Goal: Use online tool/utility: Utilize a website feature to perform a specific function

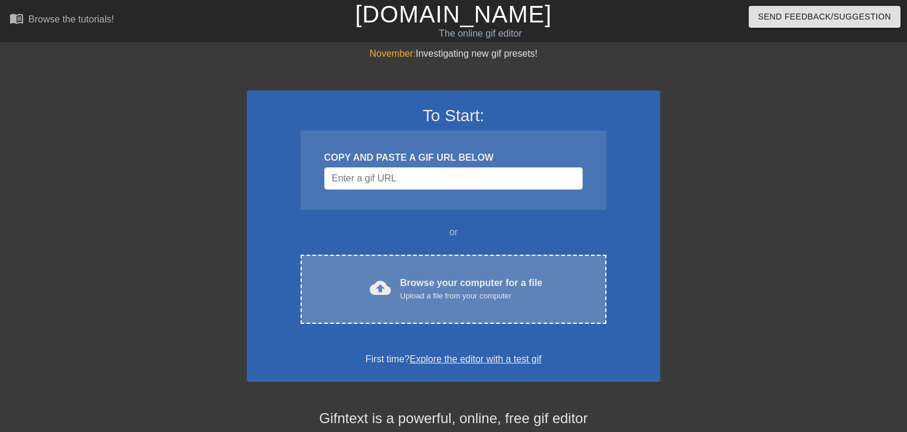
click at [466, 279] on div "Browse your computer for a file Upload a file from your computer" at bounding box center [471, 289] width 142 height 26
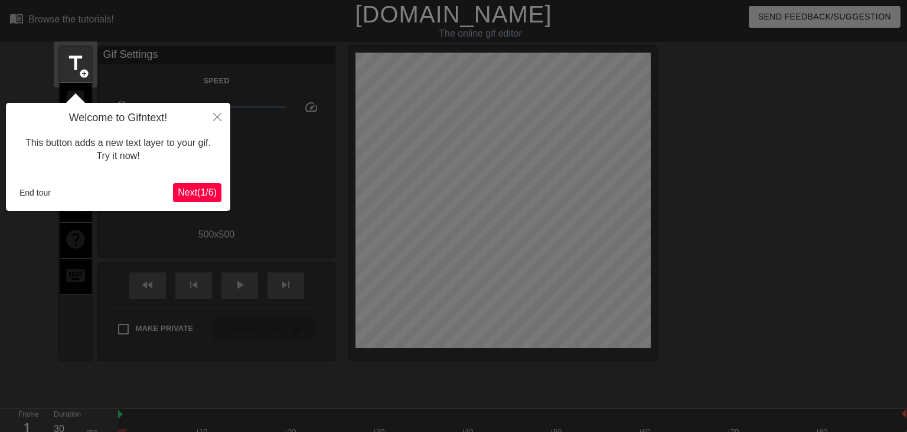
scroll to position [28, 0]
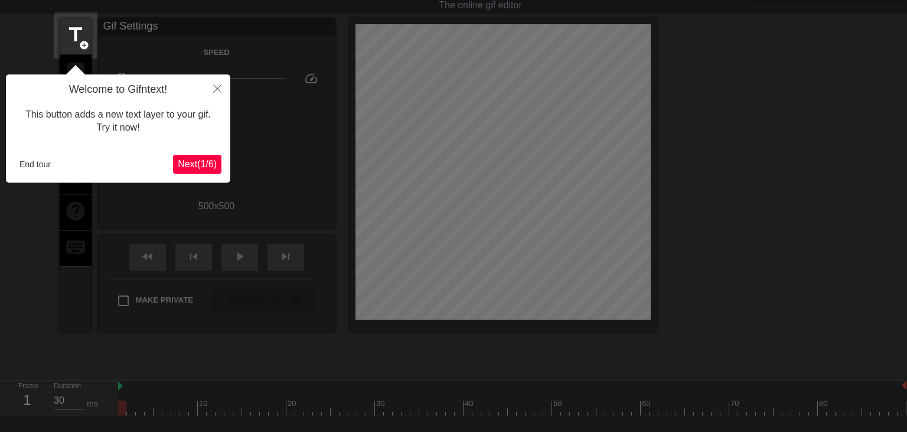
click at [209, 161] on span "Next ( 1 / 6 )" at bounding box center [197, 164] width 39 height 10
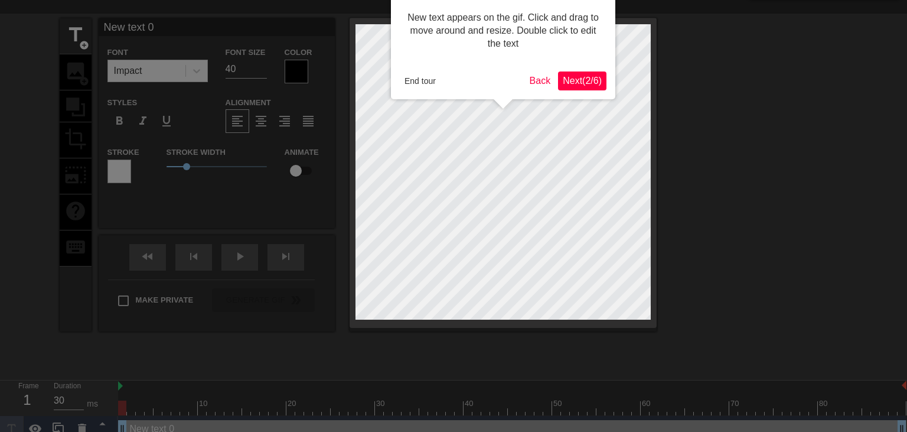
scroll to position [0, 0]
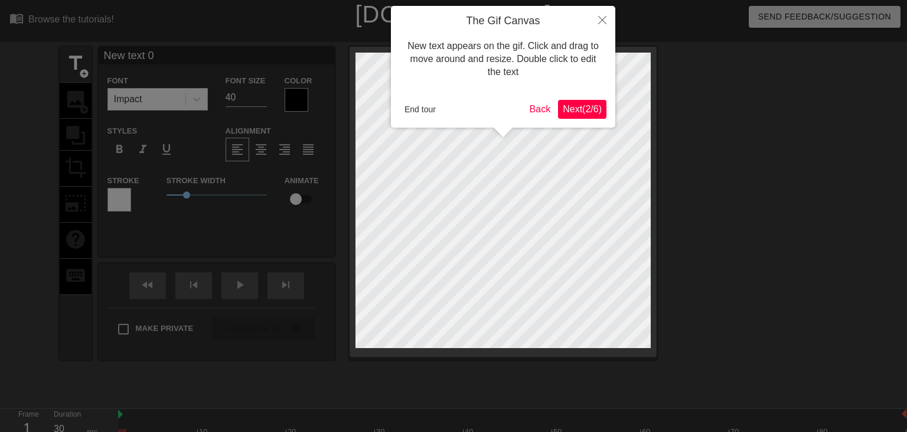
click at [573, 112] on span "Next ( 2 / 6 )" at bounding box center [582, 109] width 39 height 10
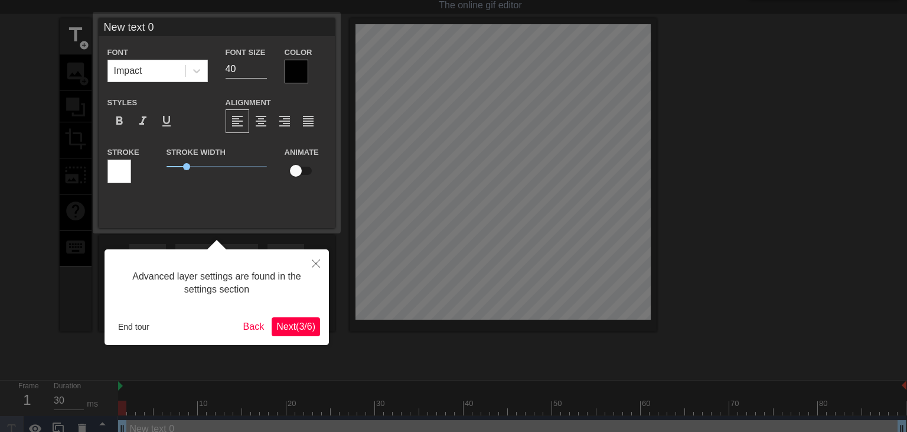
click at [292, 324] on span "Next ( 3 / 6 )" at bounding box center [295, 326] width 39 height 10
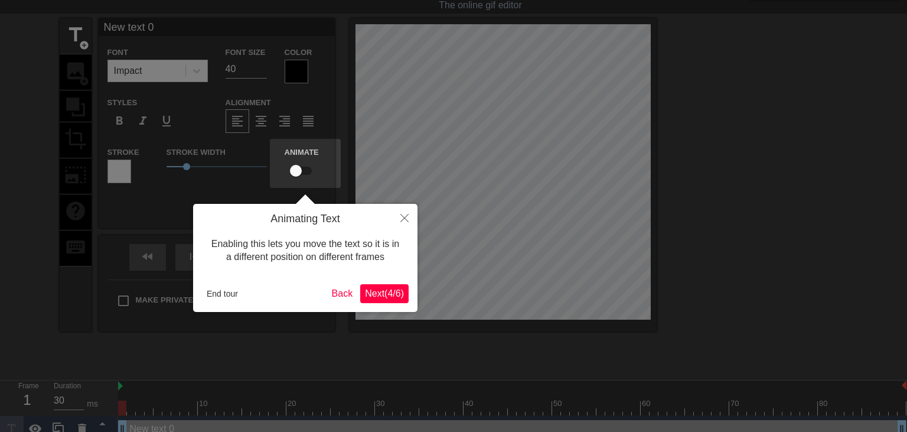
scroll to position [0, 0]
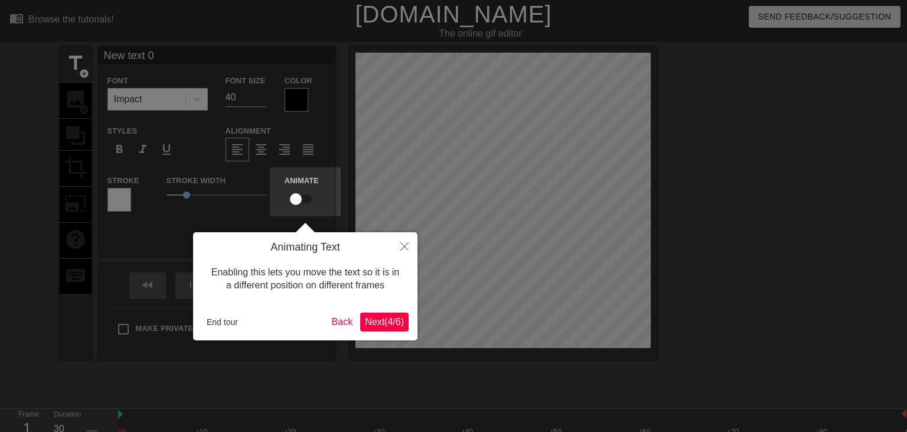
click at [378, 320] on span "Next ( 4 / 6 )" at bounding box center [384, 321] width 39 height 10
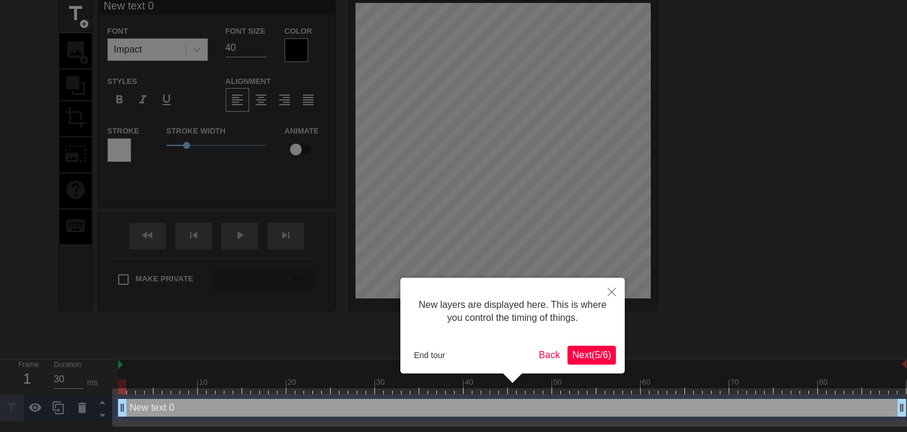
click at [592, 355] on span "Next ( 5 / 6 )" at bounding box center [591, 354] width 39 height 10
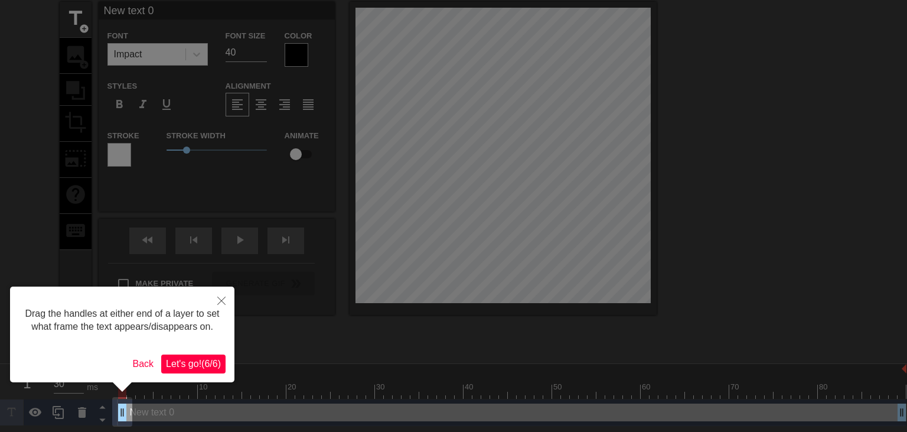
scroll to position [0, 0]
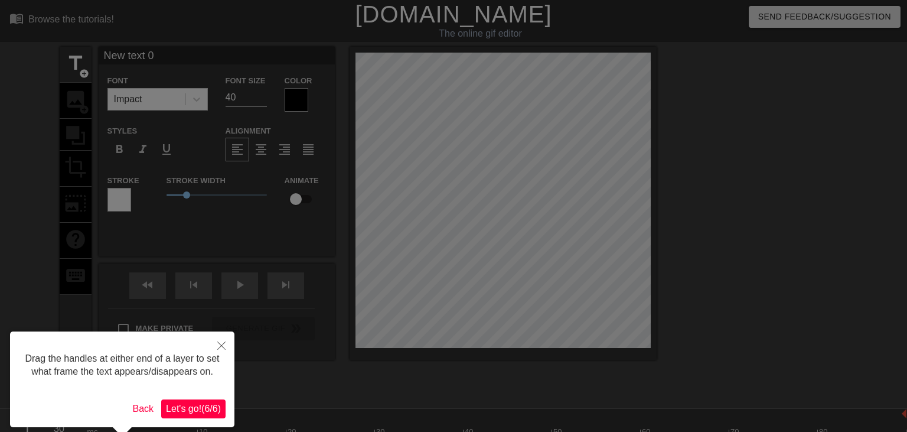
click at [204, 408] on span "Let's go! ( 6 / 6 )" at bounding box center [193, 408] width 55 height 10
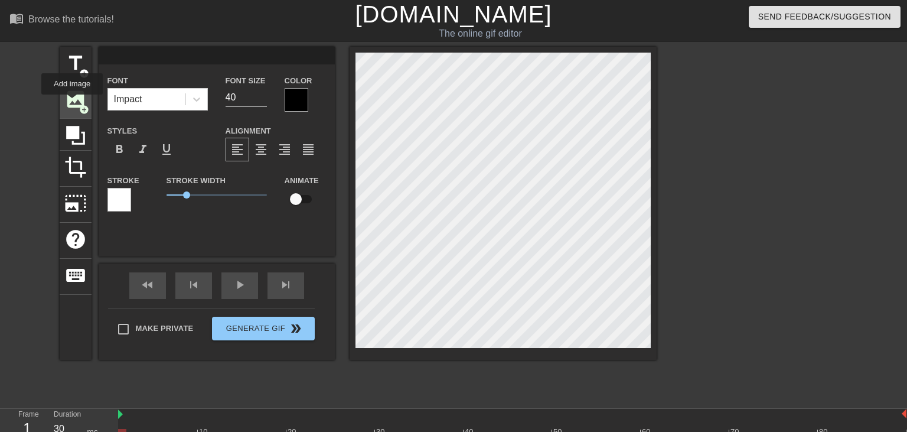
click at [72, 103] on span "image" at bounding box center [75, 99] width 22 height 22
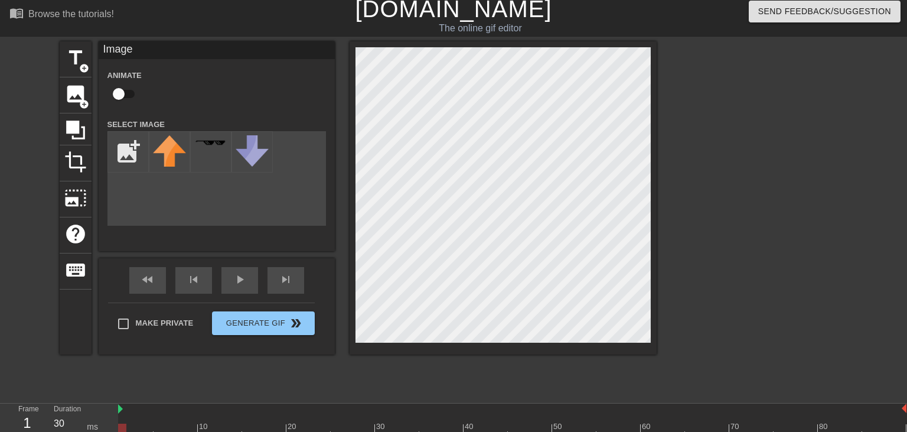
scroll to position [68, 0]
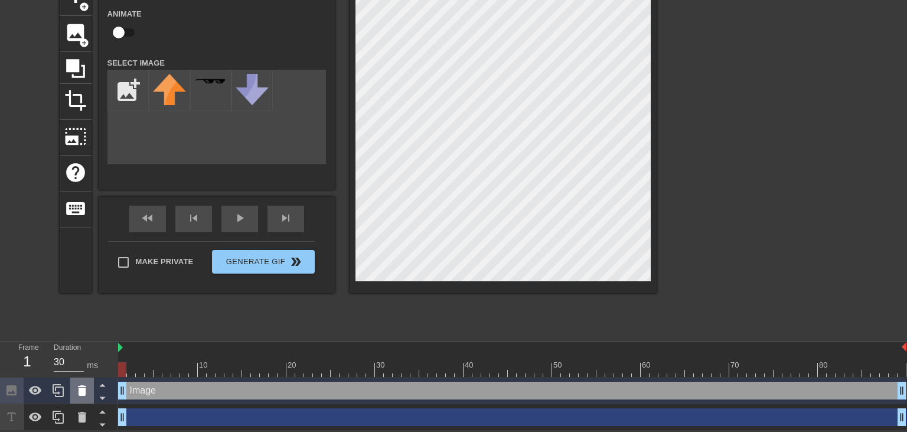
click at [80, 389] on icon at bounding box center [82, 390] width 8 height 11
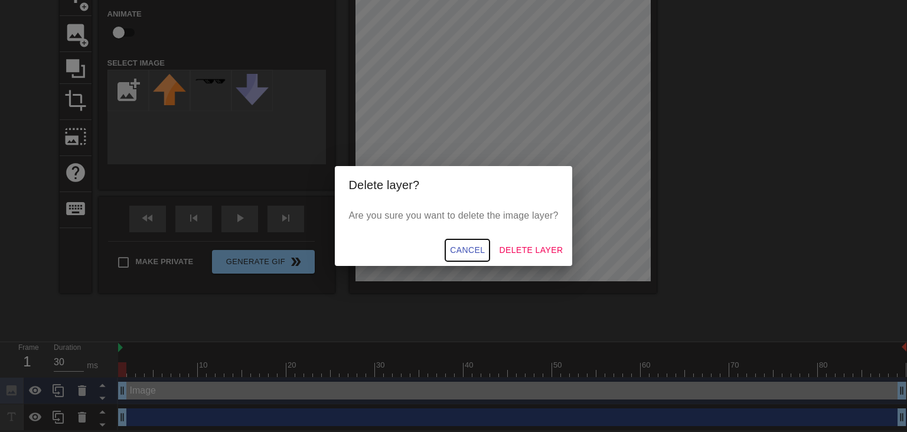
click at [465, 247] on span "Cancel" at bounding box center [467, 250] width 35 height 15
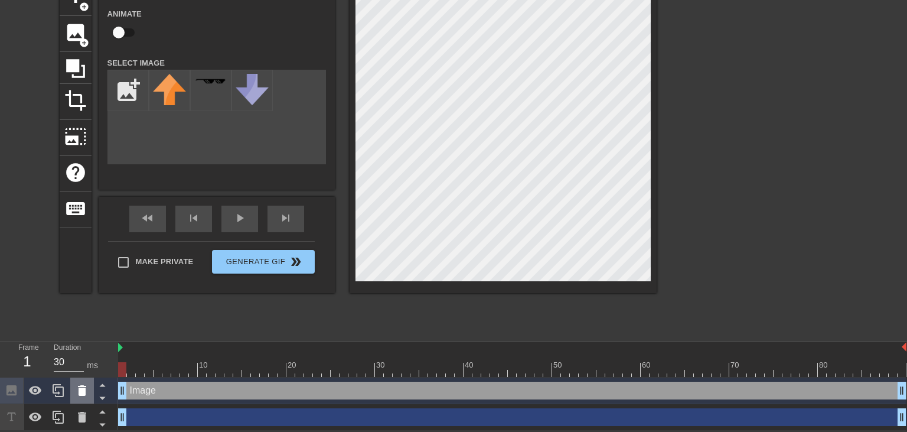
click at [81, 390] on icon at bounding box center [82, 390] width 8 height 11
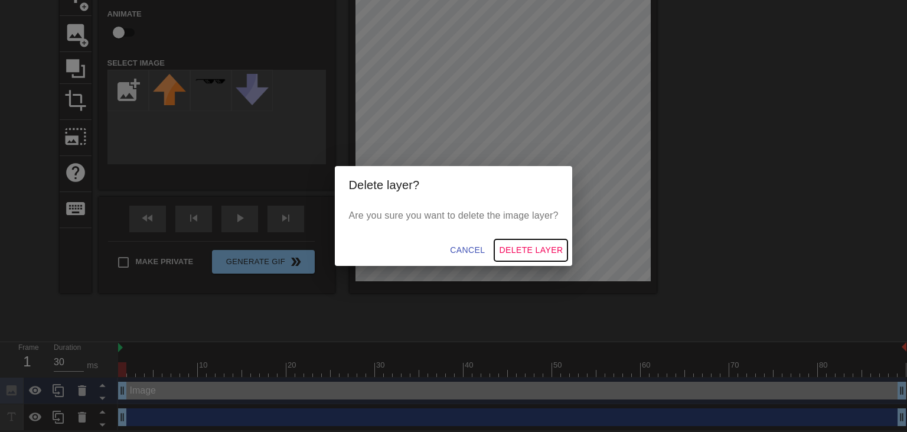
click at [514, 252] on span "Delete Layer" at bounding box center [531, 250] width 64 height 15
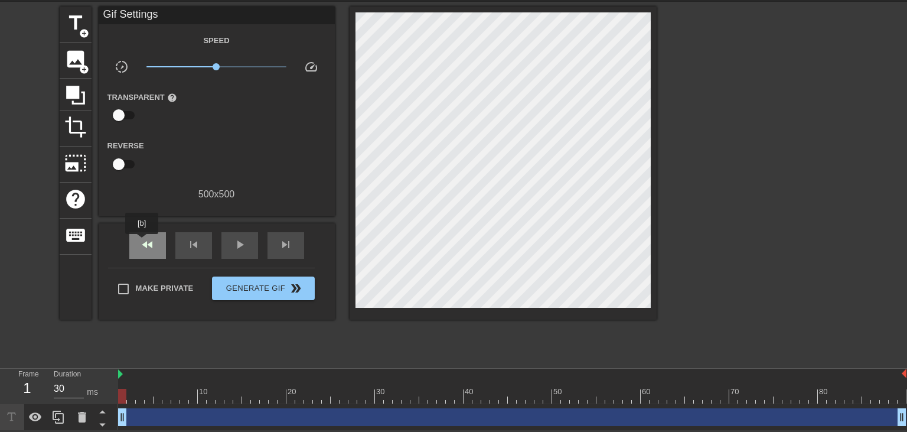
scroll to position [0, 0]
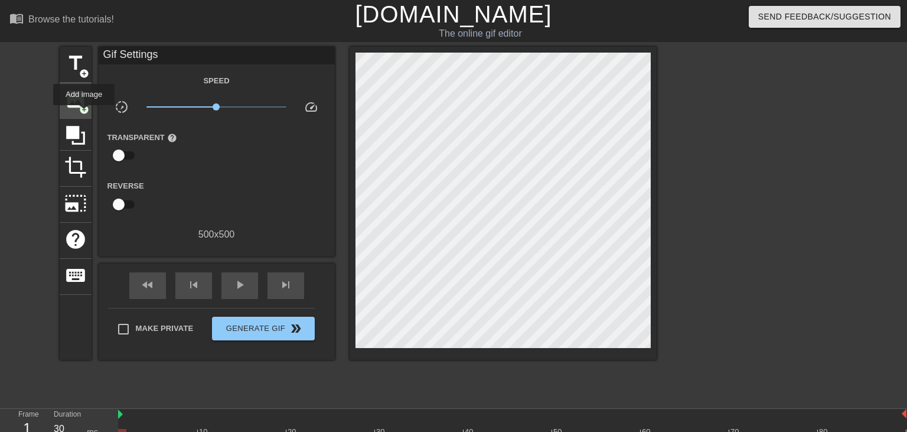
click at [84, 113] on div "image add_circle" at bounding box center [76, 101] width 32 height 36
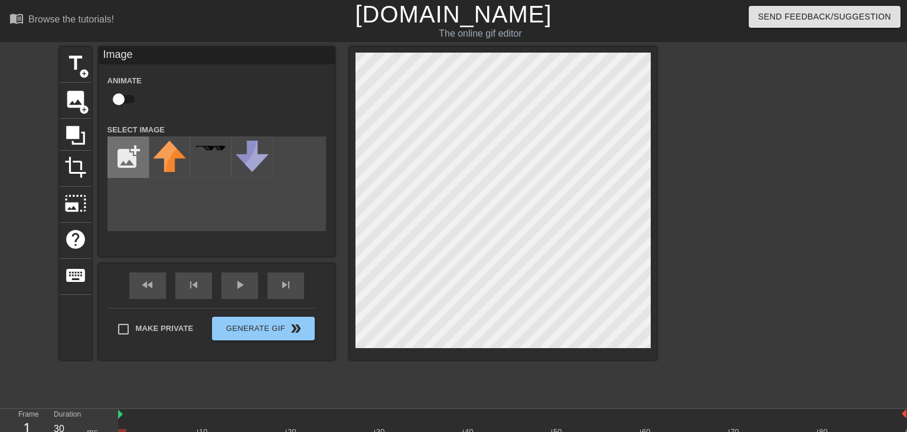
click at [138, 155] on input "file" at bounding box center [128, 157] width 40 height 40
type input "C:\fakepath\Untitled-1.jpg"
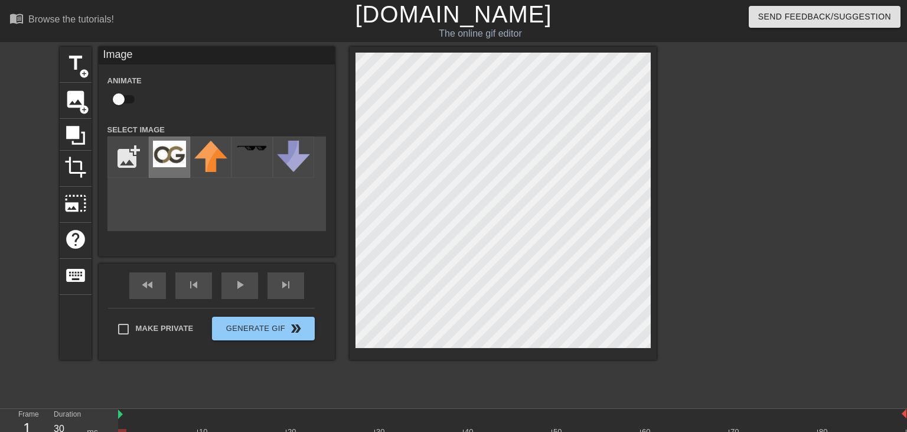
click at [174, 164] on img at bounding box center [169, 154] width 33 height 27
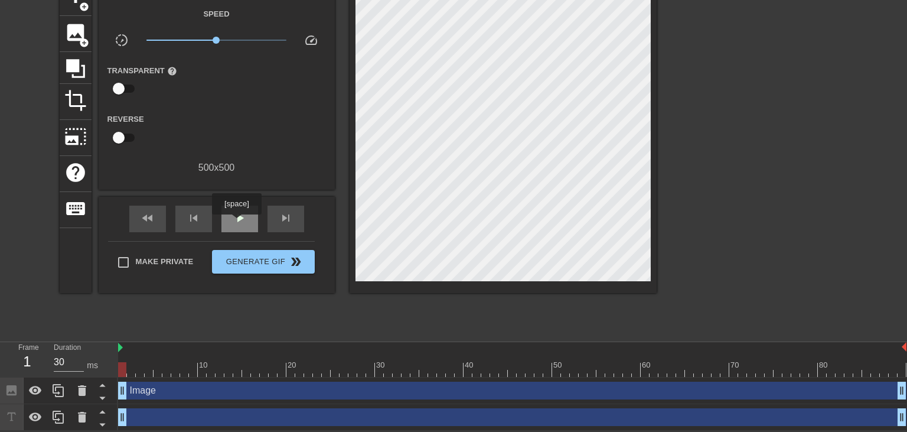
click at [236, 223] on span "play_arrow" at bounding box center [240, 218] width 14 height 14
click at [708, 211] on div at bounding box center [759, 157] width 177 height 354
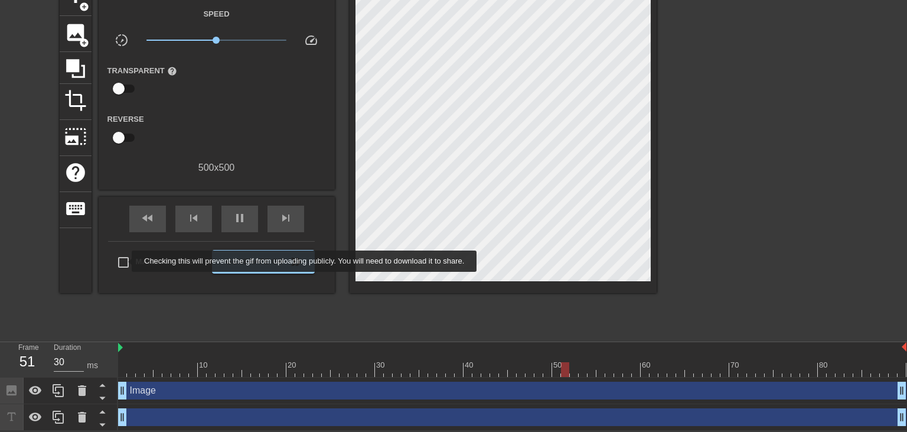
click at [124, 261] on input "Make Private" at bounding box center [123, 262] width 25 height 25
checkbox input "true"
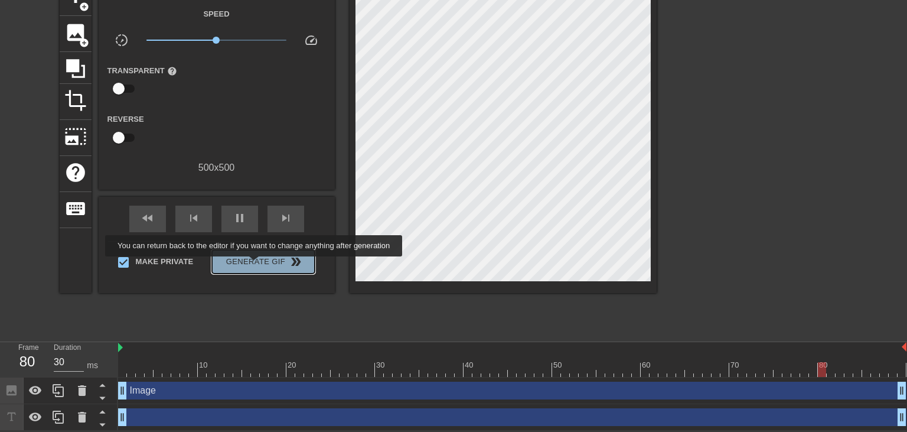
click at [255, 264] on span "Generate Gif double_arrow" at bounding box center [263, 261] width 93 height 14
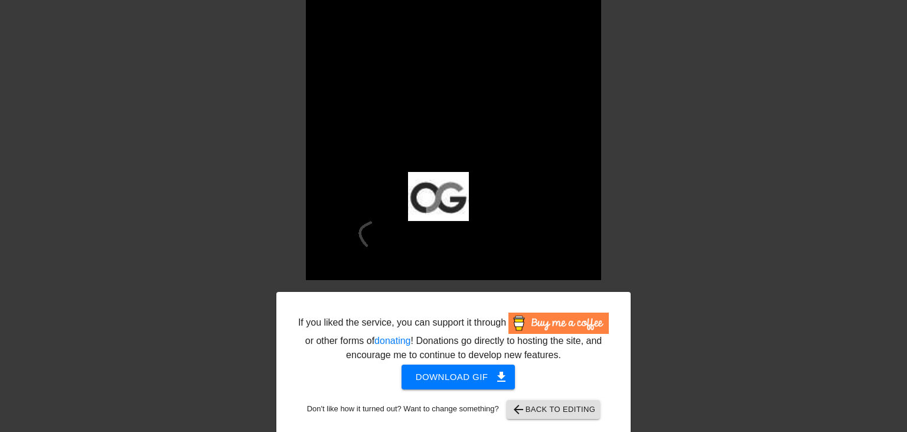
scroll to position [73, 0]
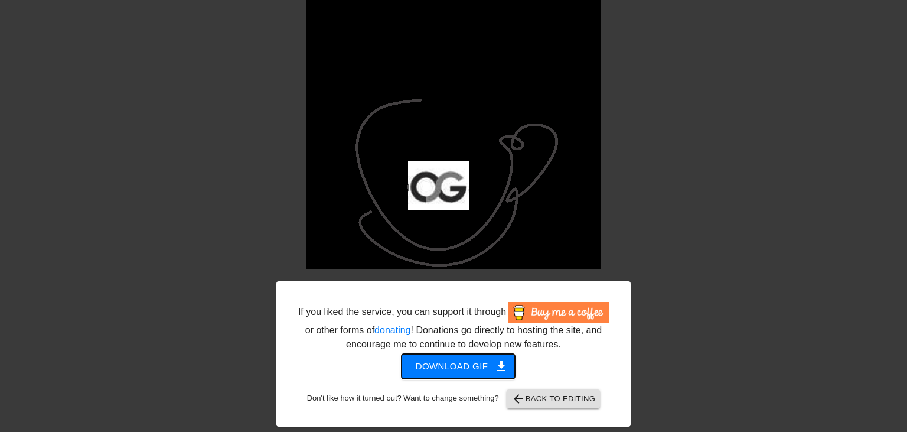
click at [489, 365] on span "Download gif get_app" at bounding box center [459, 365] width 86 height 15
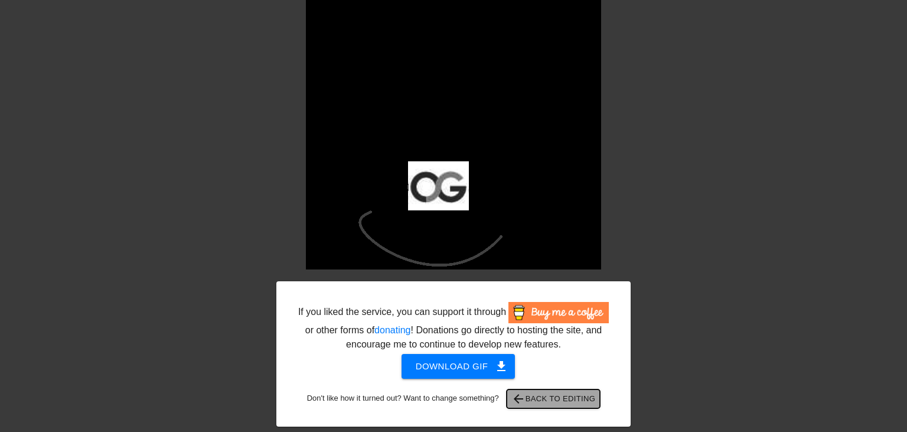
click at [558, 398] on span "arrow_back Back to Editing" at bounding box center [553, 398] width 84 height 14
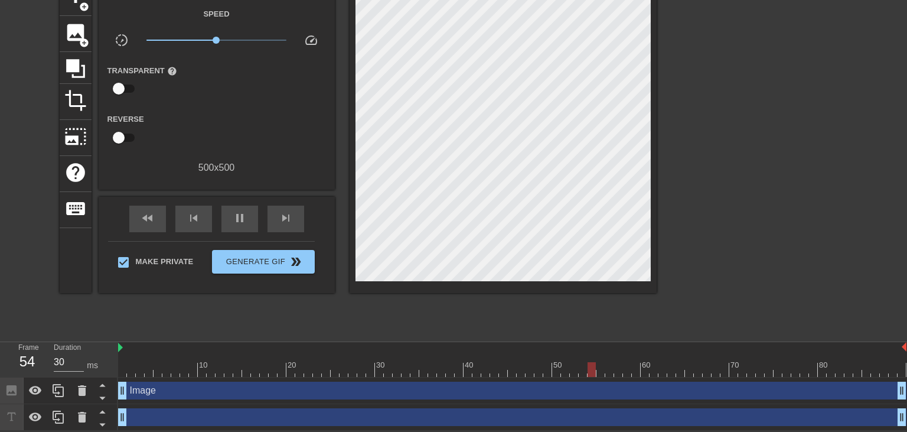
scroll to position [5, 0]
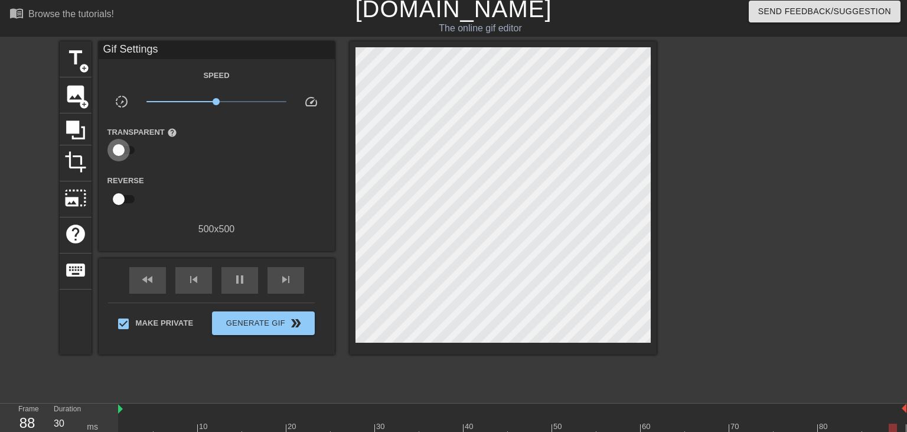
click at [121, 149] on input "checkbox" at bounding box center [118, 150] width 67 height 22
checkbox input "true"
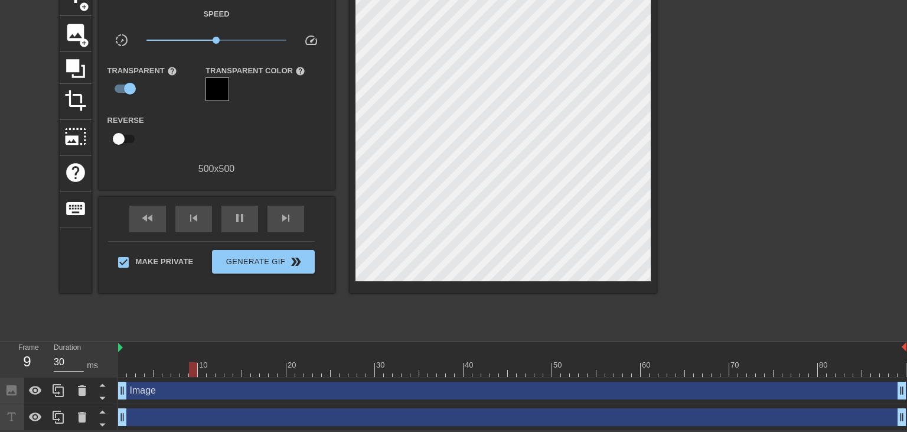
scroll to position [0, 0]
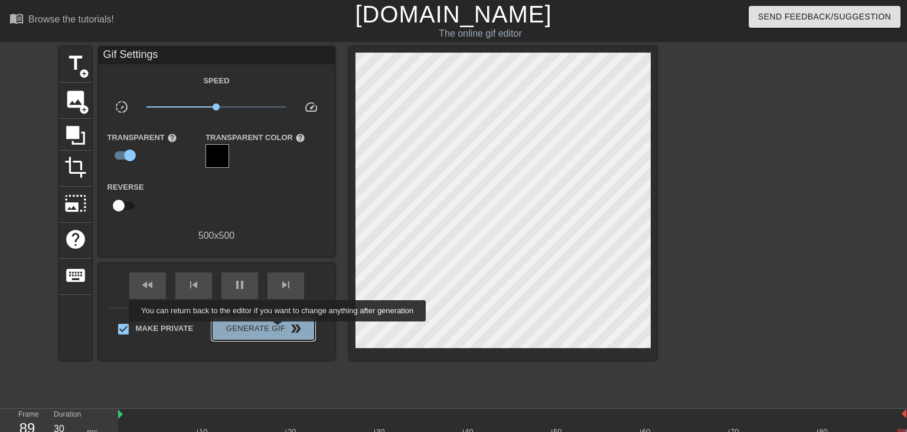
click at [278, 329] on span "Generate Gif double_arrow" at bounding box center [263, 328] width 93 height 14
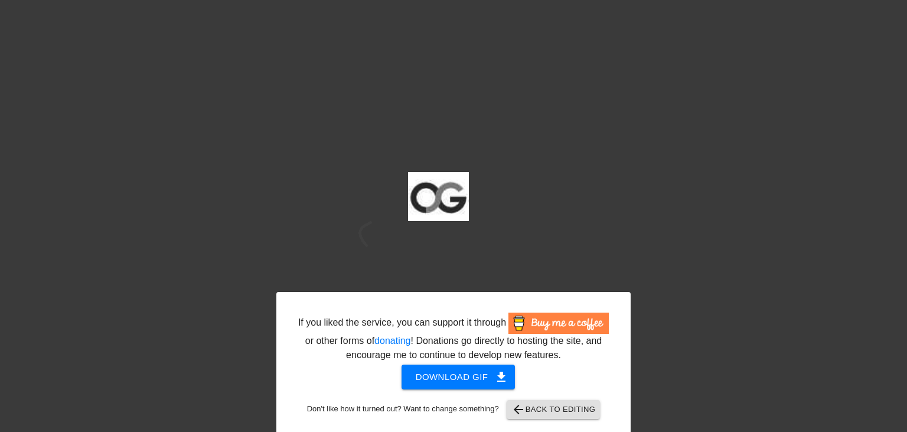
scroll to position [73, 0]
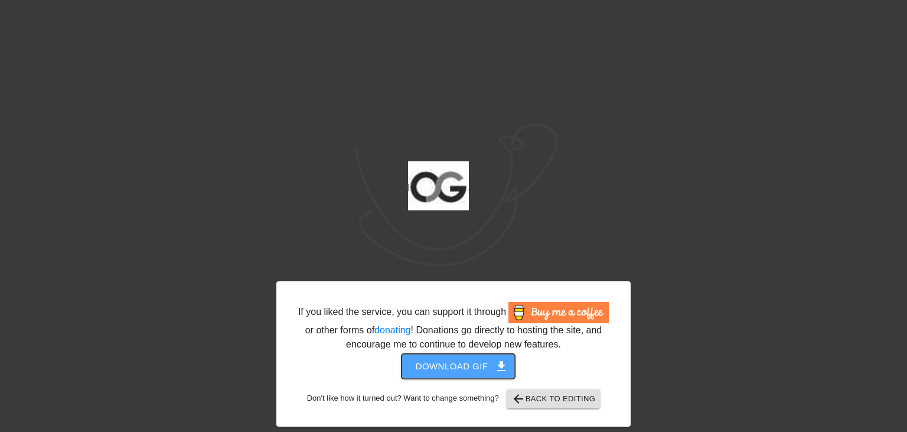
click at [487, 365] on span "Download gif get_app" at bounding box center [459, 365] width 86 height 15
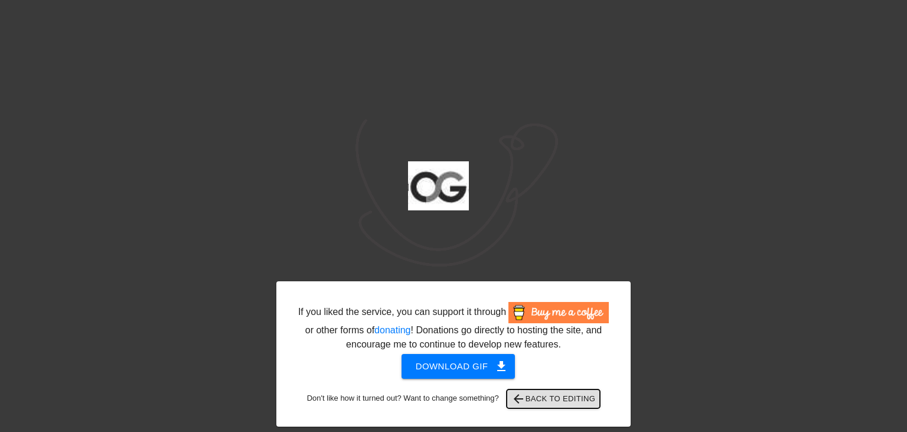
click at [533, 400] on span "arrow_back Back to Editing" at bounding box center [553, 398] width 84 height 14
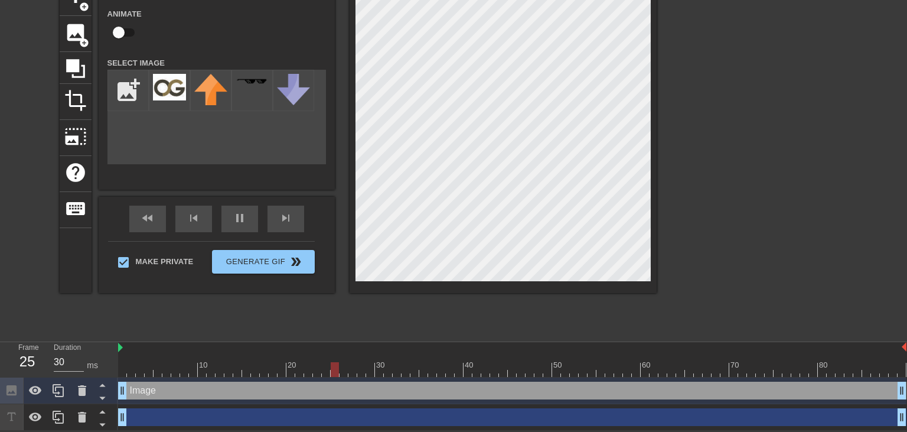
scroll to position [0, 0]
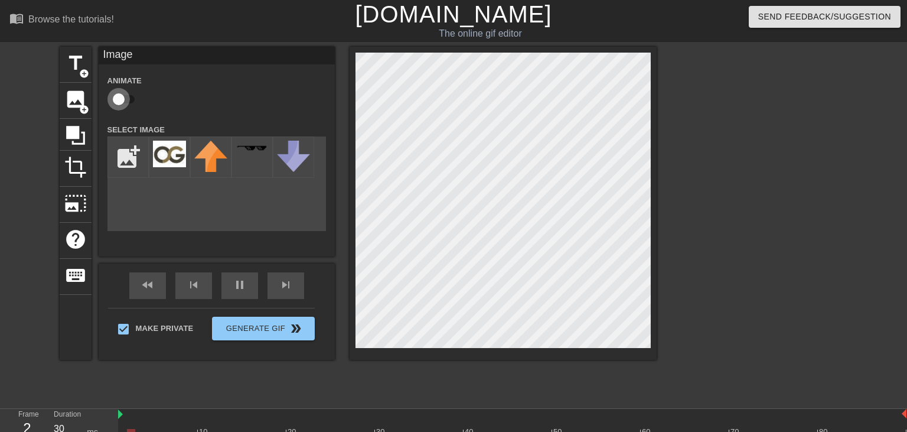
click at [130, 100] on input "checkbox" at bounding box center [118, 99] width 67 height 22
click at [121, 102] on input "checkbox" at bounding box center [129, 99] width 67 height 22
checkbox input "false"
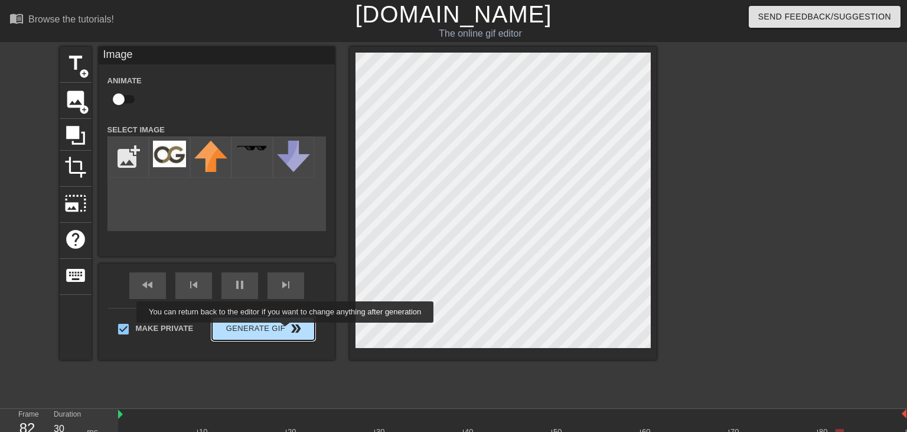
click at [287, 331] on span "Generate Gif double_arrow" at bounding box center [263, 328] width 93 height 14
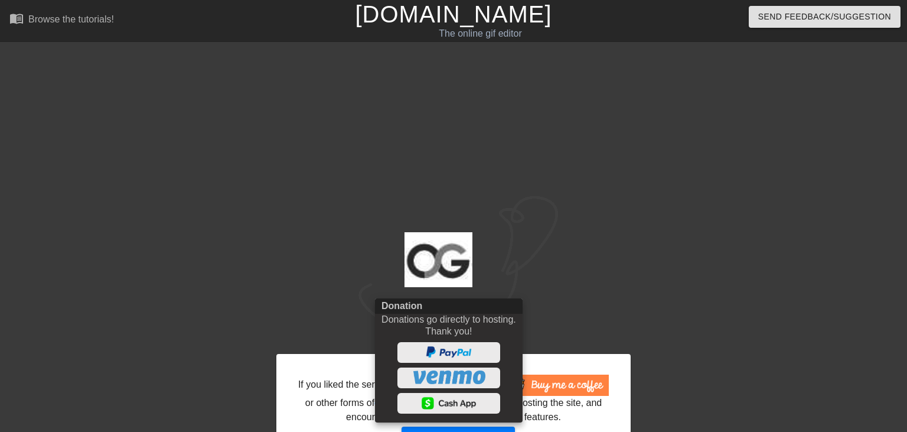
click at [794, 301] on div at bounding box center [453, 216] width 907 height 432
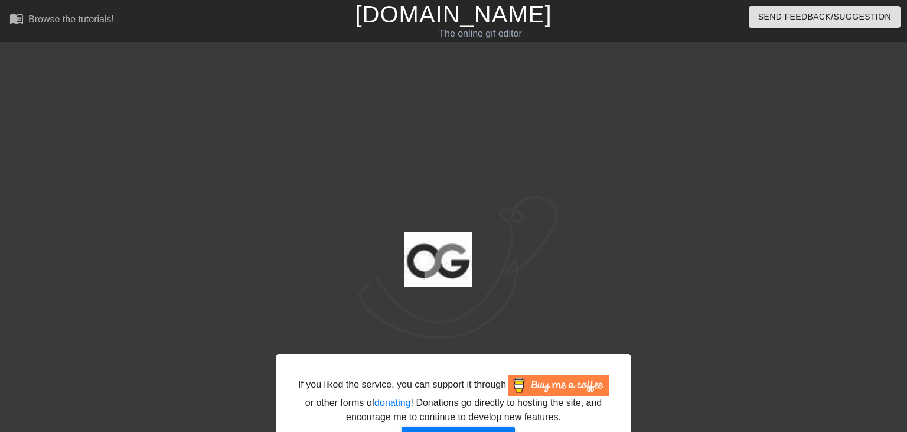
scroll to position [73, 0]
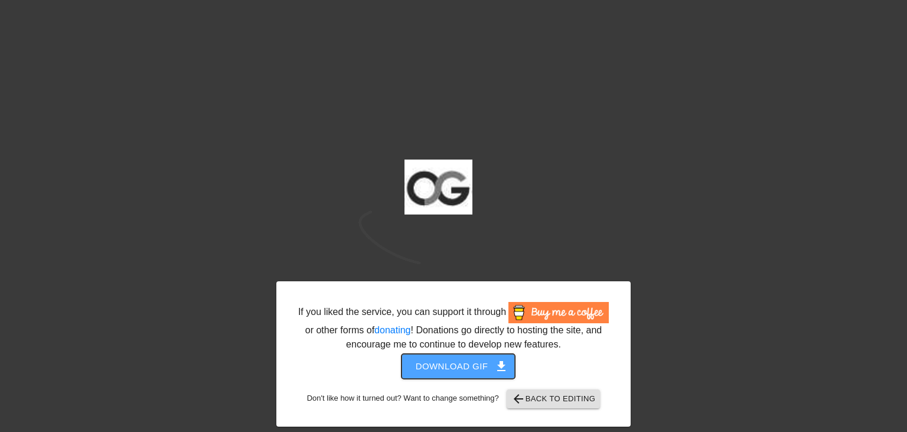
click at [496, 360] on span "get_app" at bounding box center [501, 366] width 14 height 14
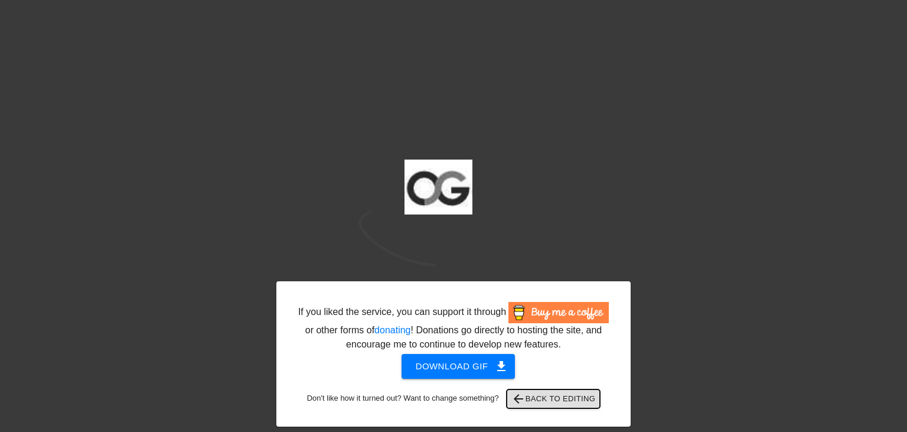
click at [556, 404] on span "arrow_back Back to Editing" at bounding box center [553, 398] width 84 height 14
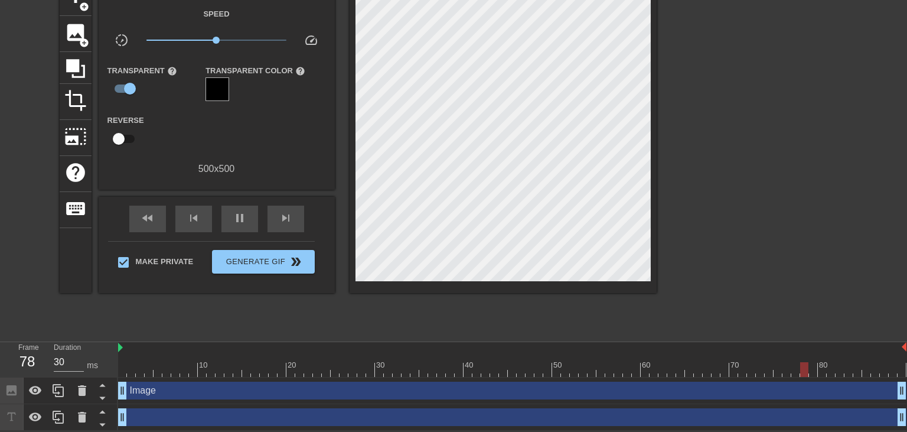
scroll to position [0, 0]
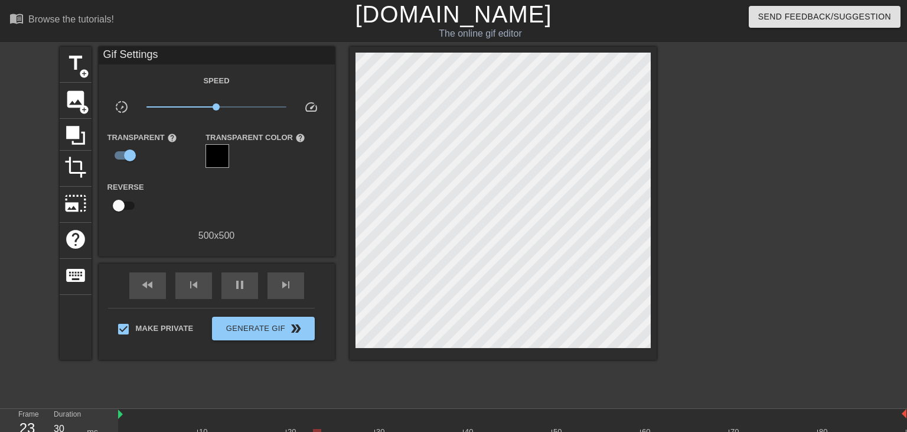
click at [436, 18] on link "[DOMAIN_NAME]" at bounding box center [453, 14] width 197 height 26
